Goal: Task Accomplishment & Management: Use online tool/utility

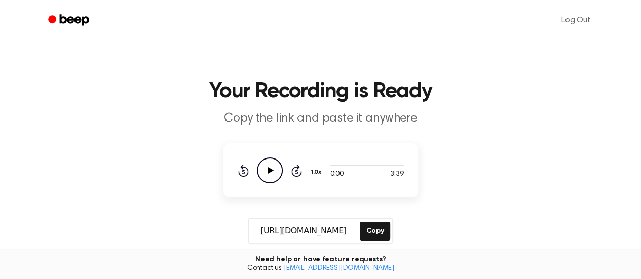
click at [271, 167] on icon "Play Audio" at bounding box center [270, 171] width 26 height 26
click at [274, 171] on icon "Pause Audio" at bounding box center [270, 171] width 26 height 26
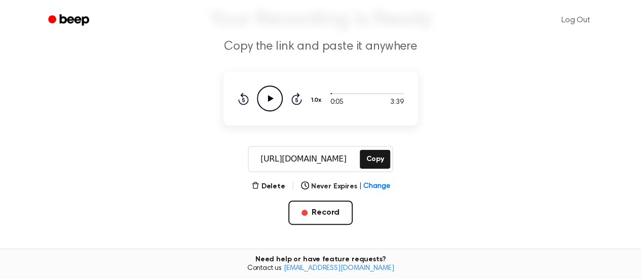
scroll to position [72, 0]
click at [311, 218] on button "Record" at bounding box center [320, 212] width 64 height 24
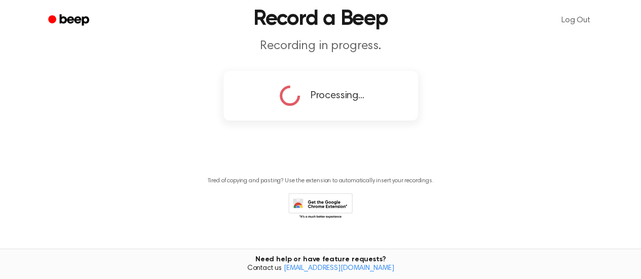
scroll to position [0, 0]
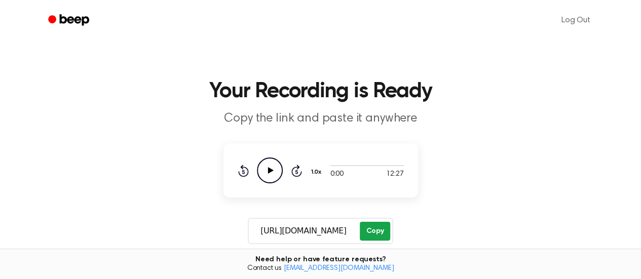
click at [379, 234] on button "Copy" at bounding box center [375, 231] width 30 height 19
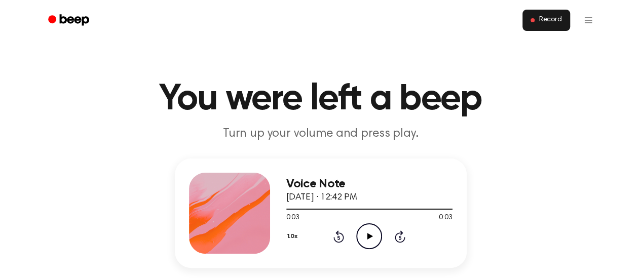
click at [554, 16] on span "Record" at bounding box center [549, 20] width 23 height 9
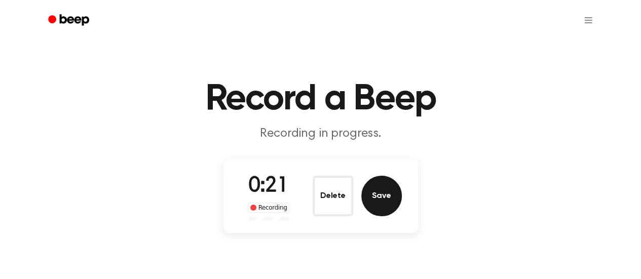
click at [369, 200] on button "Save" at bounding box center [381, 196] width 41 height 41
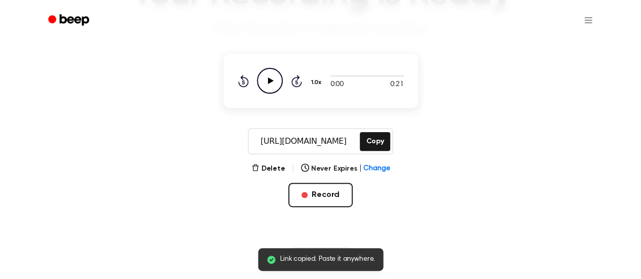
scroll to position [105, 0]
click at [270, 82] on icon at bounding box center [270, 80] width 6 height 7
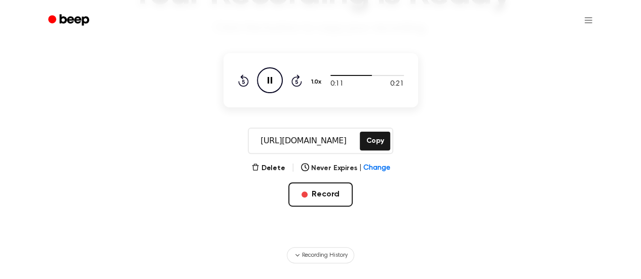
click at [280, 78] on icon "Pause Audio" at bounding box center [270, 80] width 26 height 26
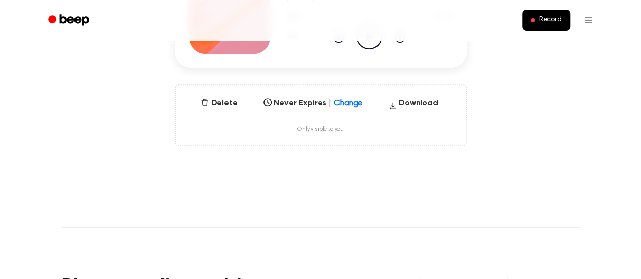
scroll to position [201, 0]
click at [405, 102] on button "Download" at bounding box center [413, 104] width 58 height 16
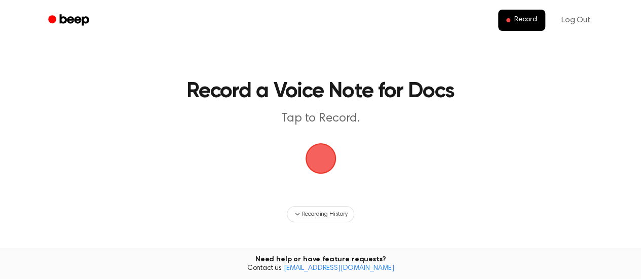
click at [323, 162] on span "button" at bounding box center [320, 158] width 33 height 33
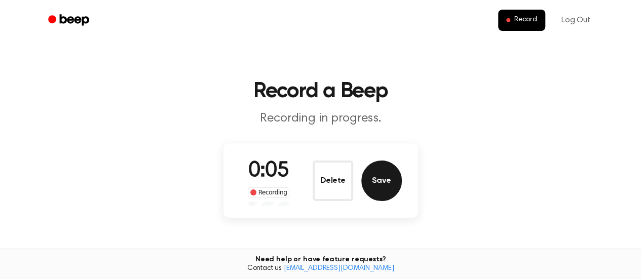
click at [378, 183] on button "Save" at bounding box center [381, 181] width 41 height 41
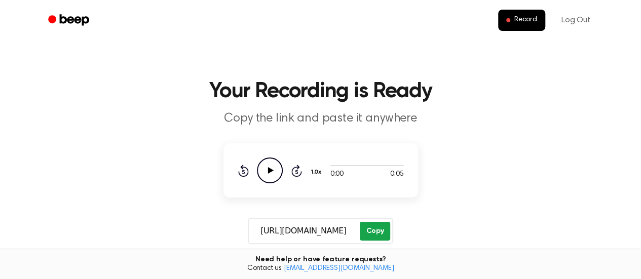
click at [370, 228] on button "Copy" at bounding box center [375, 231] width 30 height 19
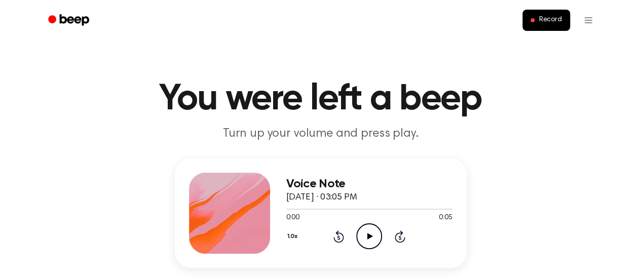
click at [366, 236] on icon "Play Audio" at bounding box center [369, 236] width 26 height 26
click at [366, 235] on icon "Pause Audio" at bounding box center [369, 236] width 26 height 26
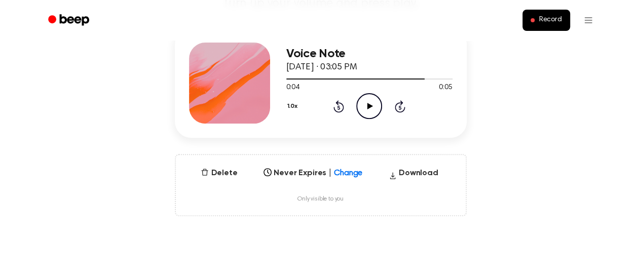
scroll to position [131, 0]
click at [411, 171] on button "Download" at bounding box center [413, 175] width 58 height 16
